Goal: Information Seeking & Learning: Find specific fact

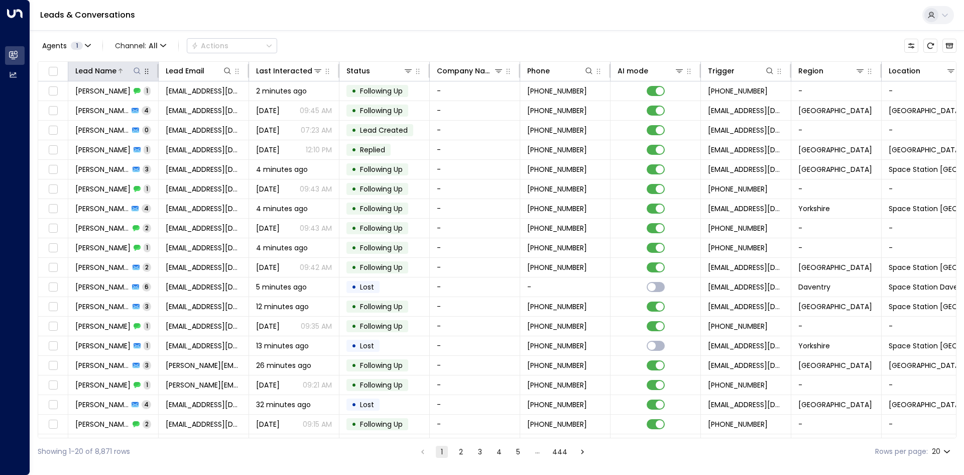
click at [139, 73] on icon at bounding box center [137, 70] width 7 height 7
type input "********"
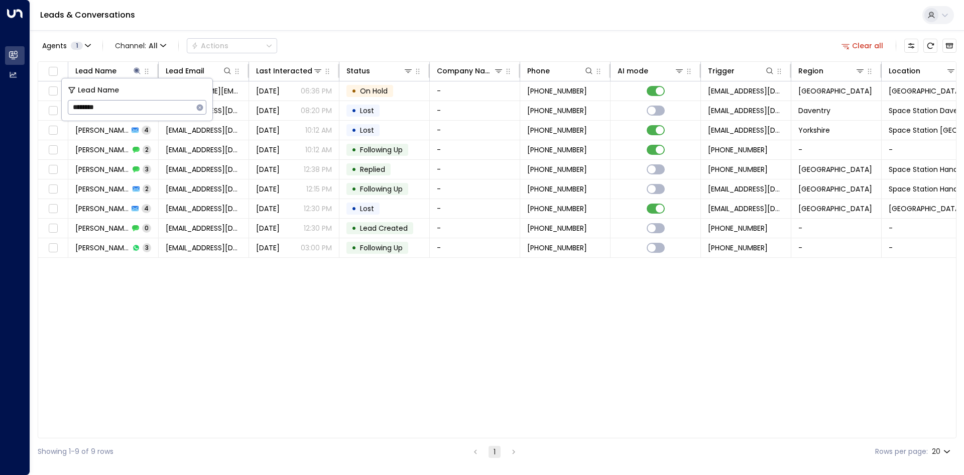
click at [229, 342] on div "Lead Name Lead Email Last Interacted Status Company Name Phone AI mode Trigger …" at bounding box center [497, 249] width 919 height 377
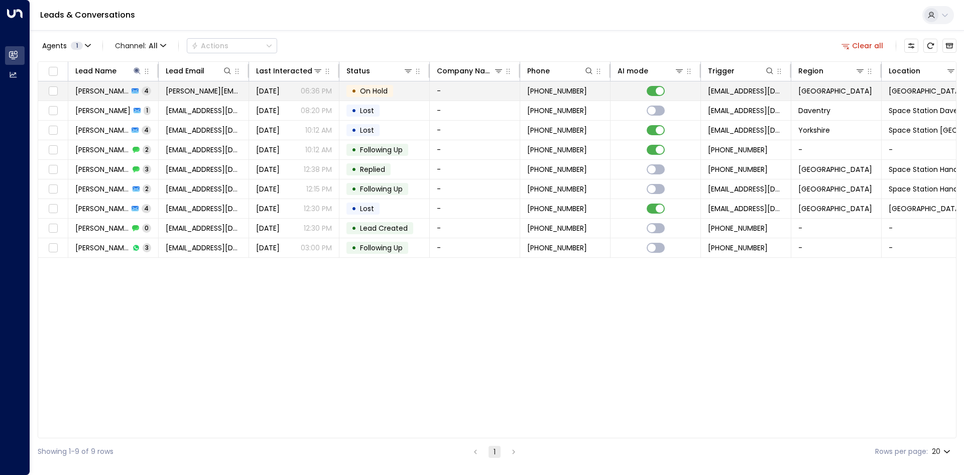
click at [192, 96] on td "[PERSON_NAME][EMAIL_ADDRESS][PERSON_NAME][DOMAIN_NAME]" at bounding box center [204, 90] width 90 height 19
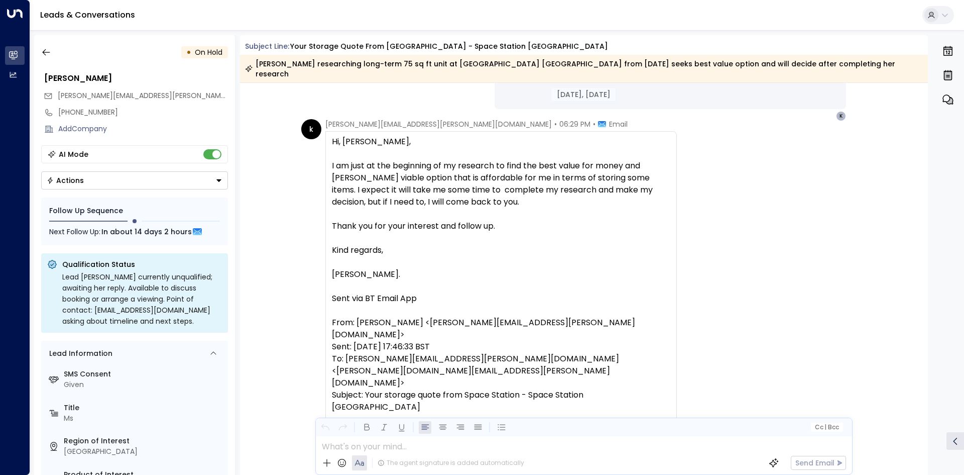
scroll to position [1202, 0]
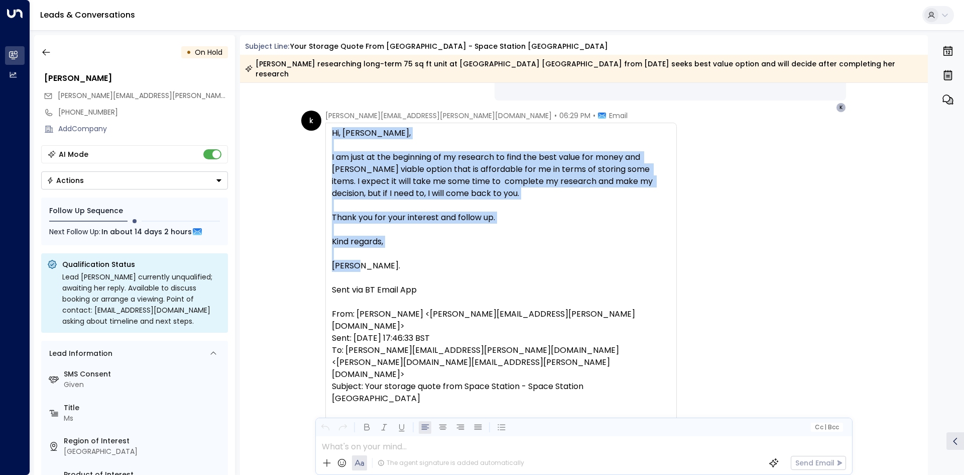
drag, startPoint x: 359, startPoint y: 254, endPoint x: 322, endPoint y: 119, distance: 140.0
drag, startPoint x: 358, startPoint y: 257, endPoint x: 324, endPoint y: 123, distance: 138.4
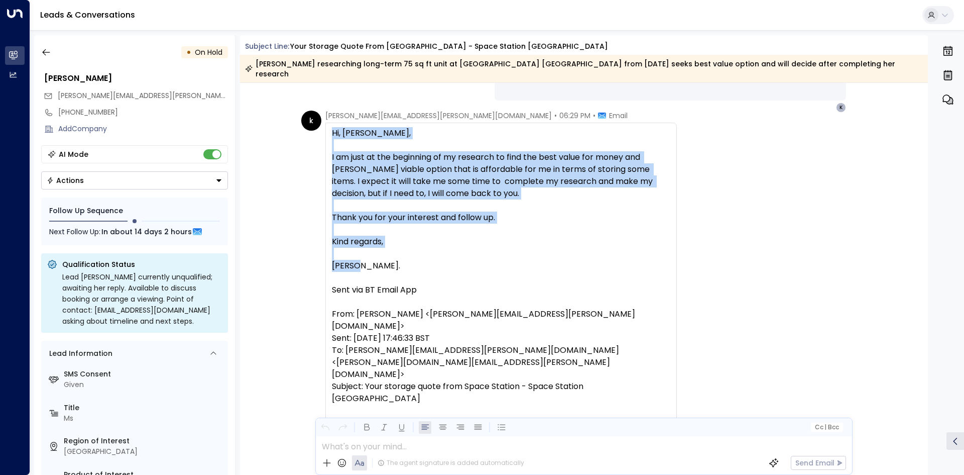
copy div "Hi, [PERSON_NAME], I am just at the beginning of my research to find the best v…"
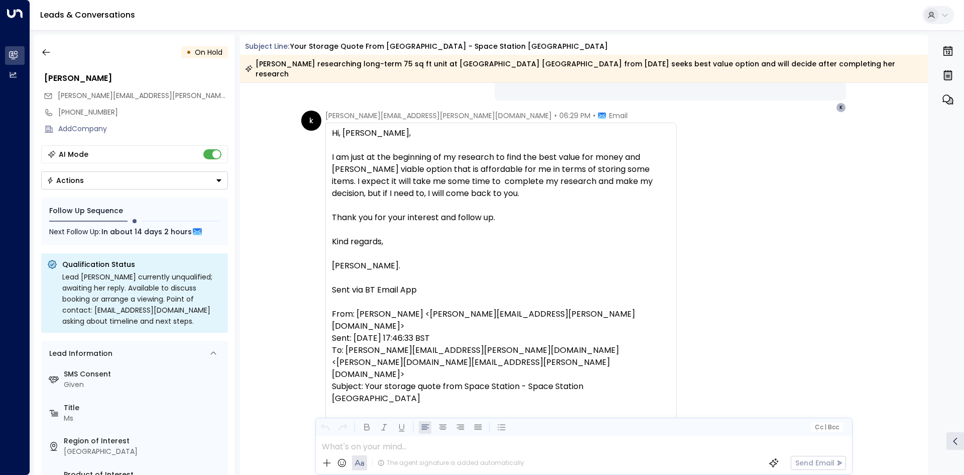
drag, startPoint x: 300, startPoint y: 223, endPoint x: 271, endPoint y: 372, distance: 152.0
